Goal: Information Seeking & Learning: Find specific fact

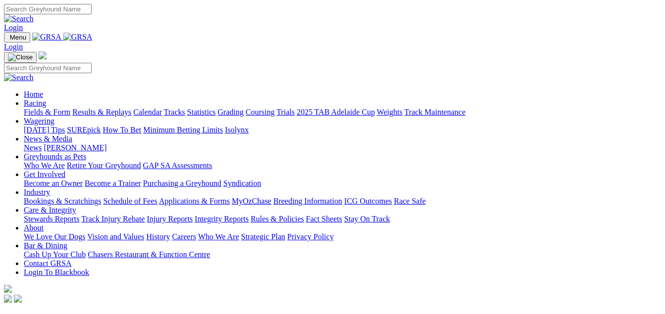
click at [131, 108] on link "Results & Replays" at bounding box center [101, 112] width 59 height 8
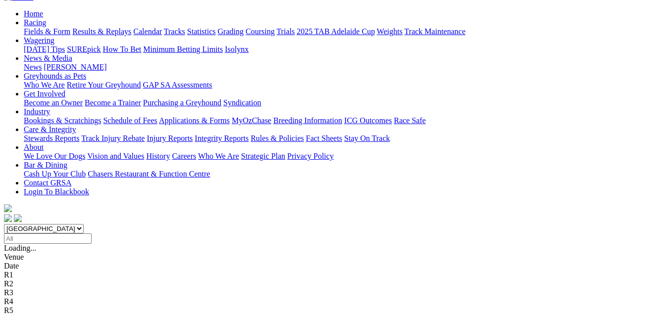
scroll to position [99, 0]
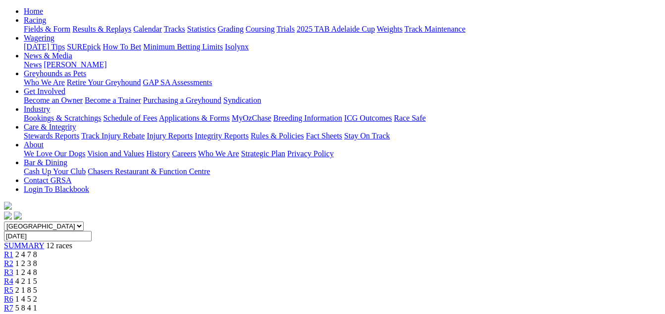
scroll to position [99, 0]
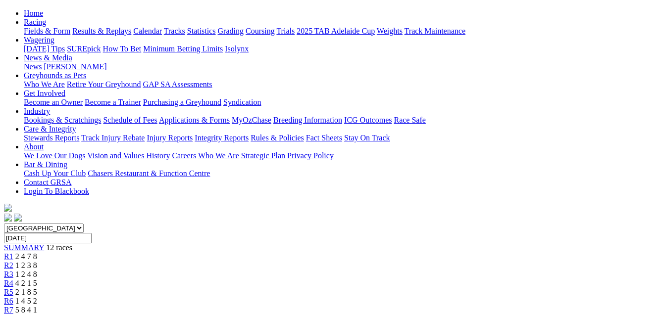
click at [13, 270] on span "R3" at bounding box center [8, 274] width 9 height 8
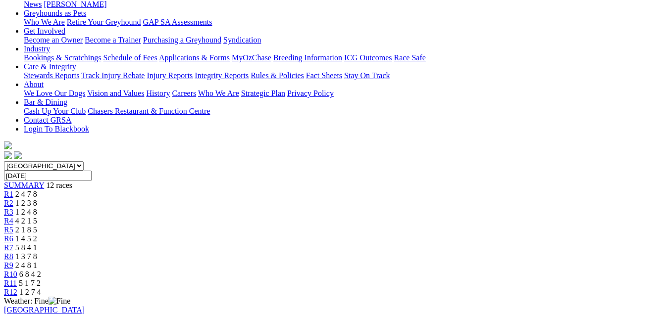
scroll to position [148, 0]
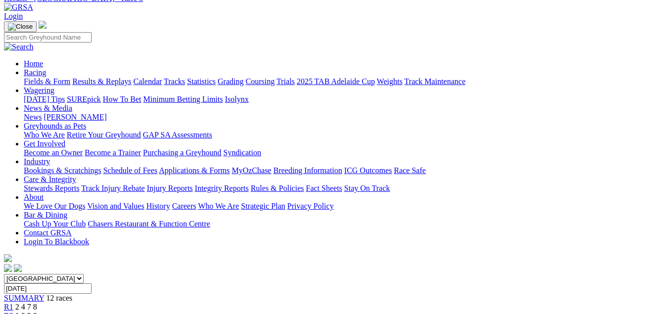
scroll to position [0, 0]
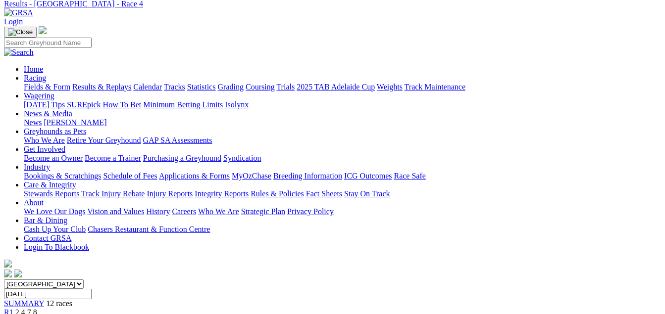
scroll to position [49, 0]
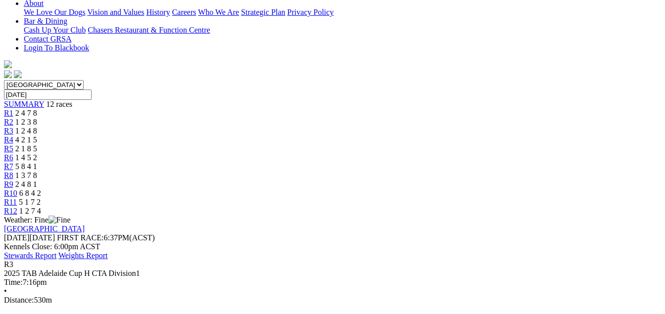
scroll to position [49, 0]
